Goal: Task Accomplishment & Management: Manage account settings

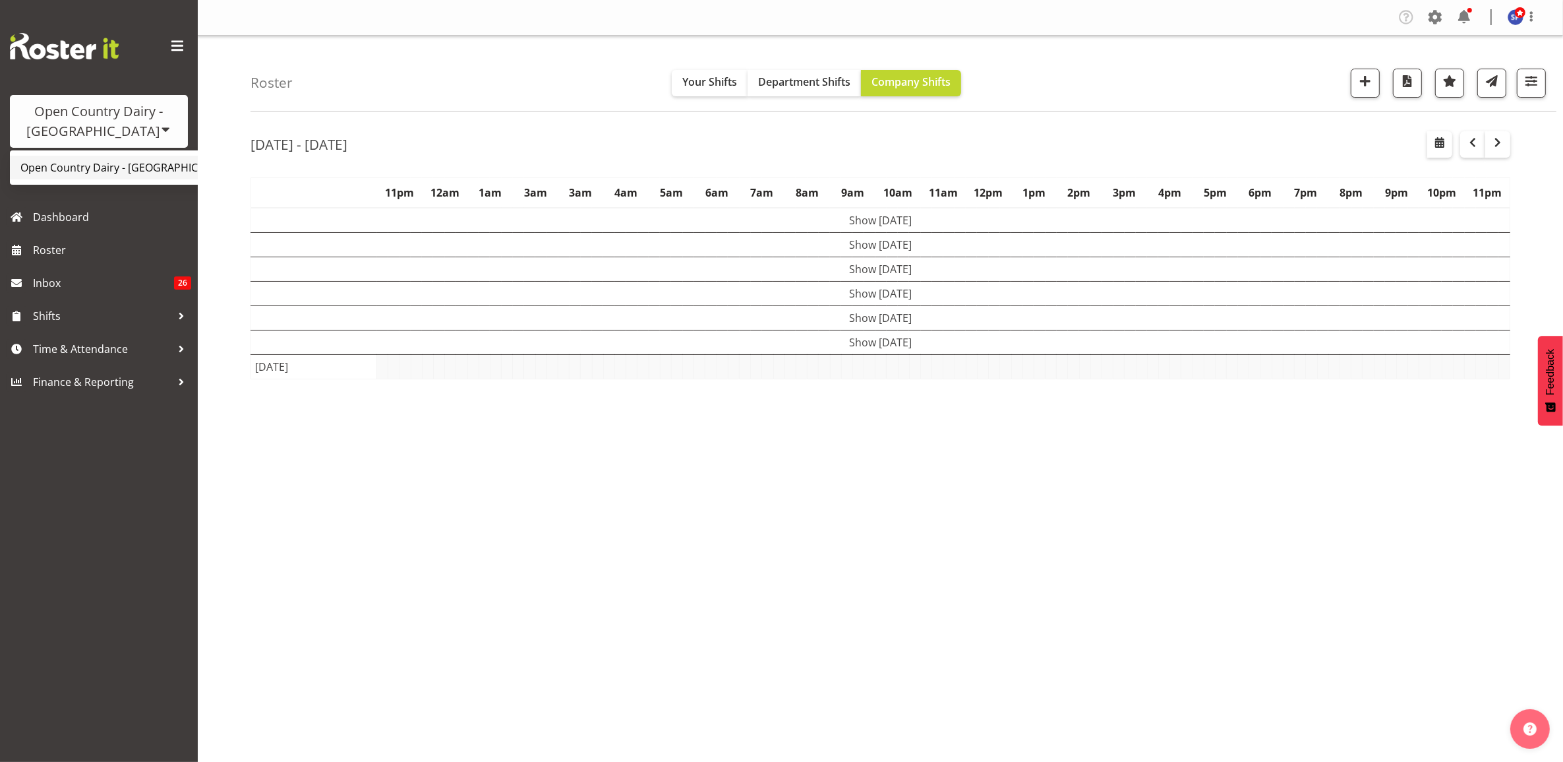
click at [114, 160] on link "Open Country Dairy - [GEOGRAPHIC_DATA]" at bounding box center [137, 168] width 255 height 24
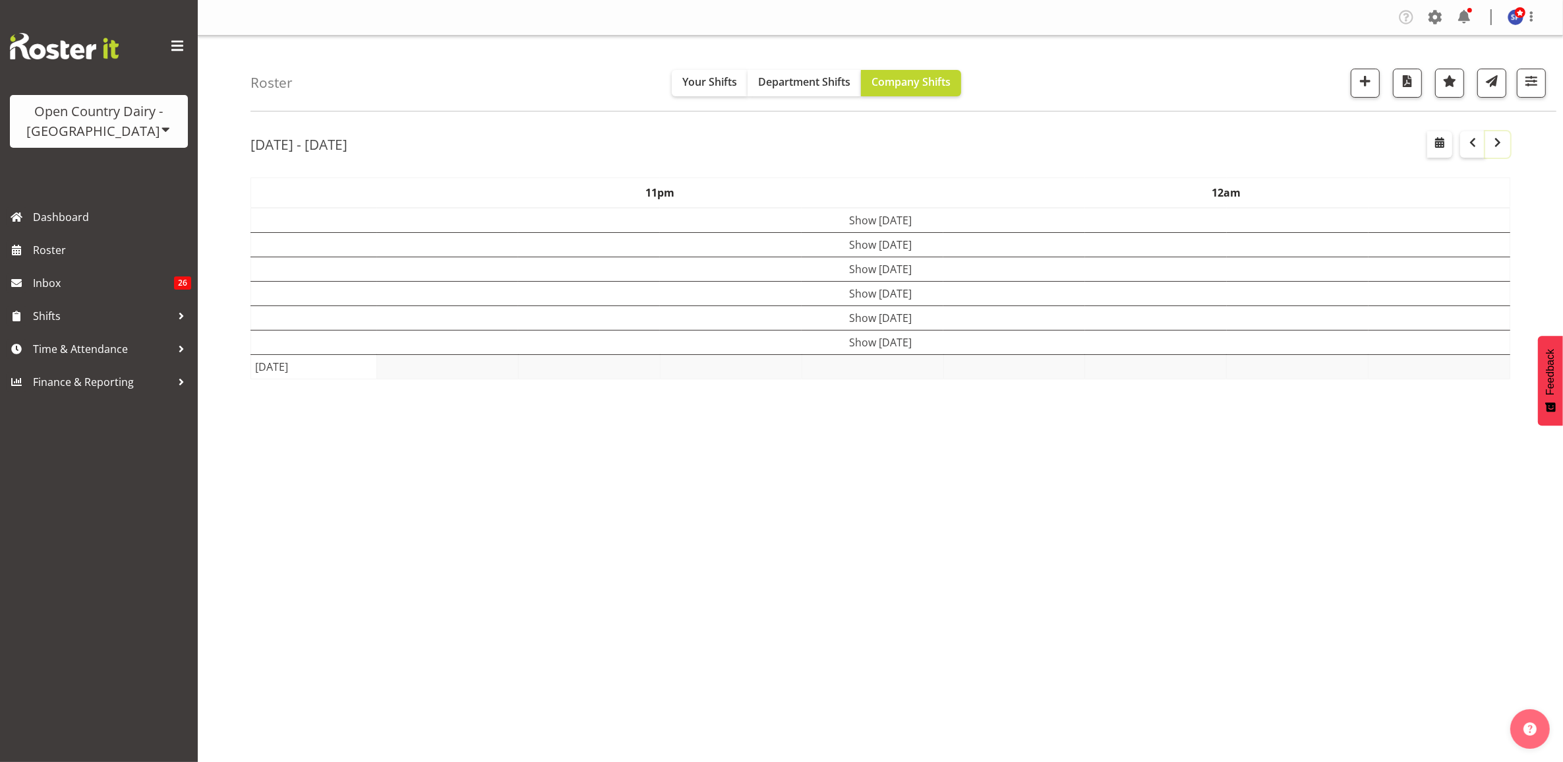
click at [1500, 145] on span "button" at bounding box center [1498, 143] width 16 height 16
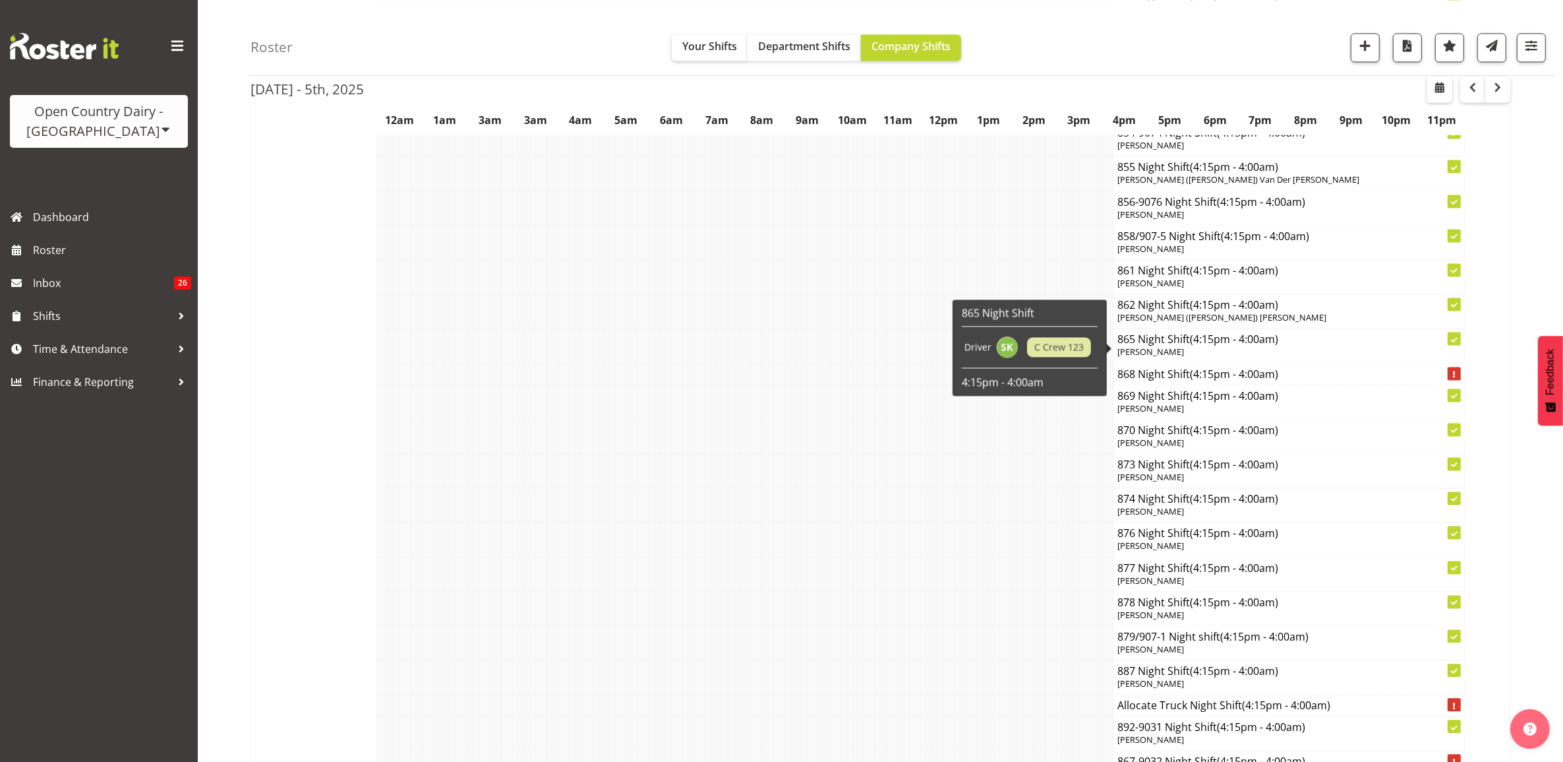
scroll to position [3297, 0]
